Goal: Task Accomplishment & Management: Complete application form

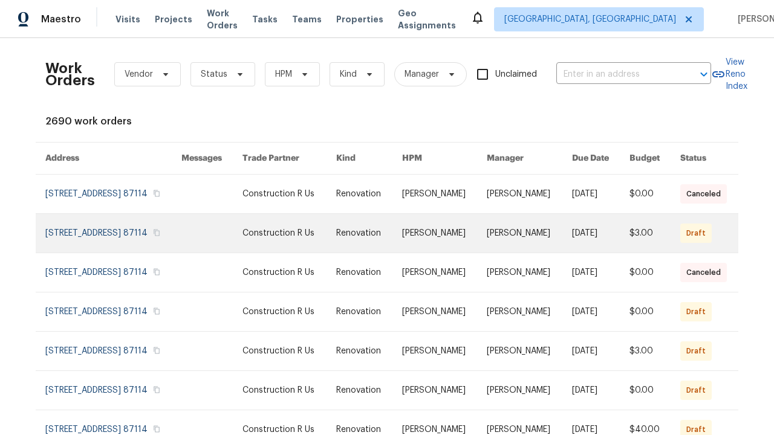
click at [387, 253] on link at bounding box center [369, 233] width 66 height 39
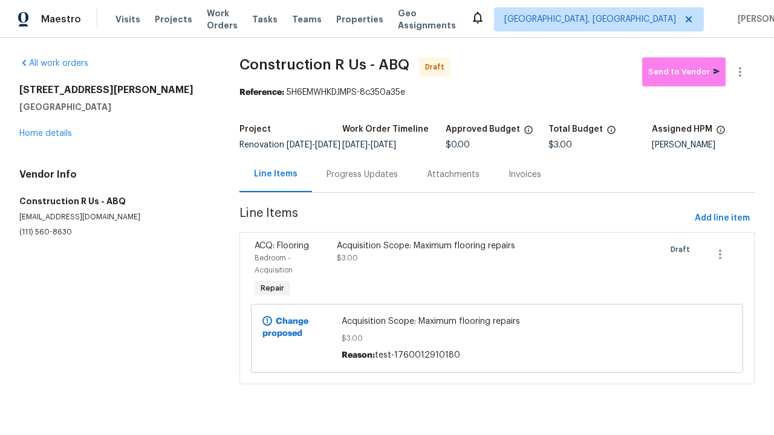
click at [497, 279] on div "Acquisition Scope: Maximum flooring repairs $3.00" at bounding box center [435, 270] width 205 height 68
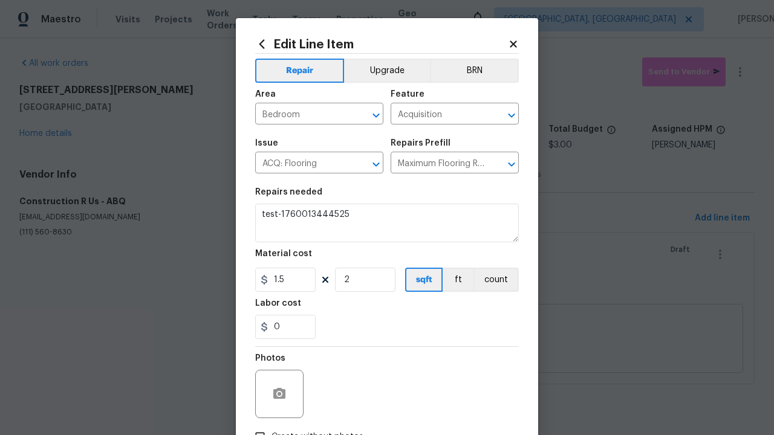
type textarea "Acquisition Scope: Maximum flooring repairs"
type textarea "test-1760013444525"
checkbox input "true"
